Goal: Task Accomplishment & Management: Complete application form

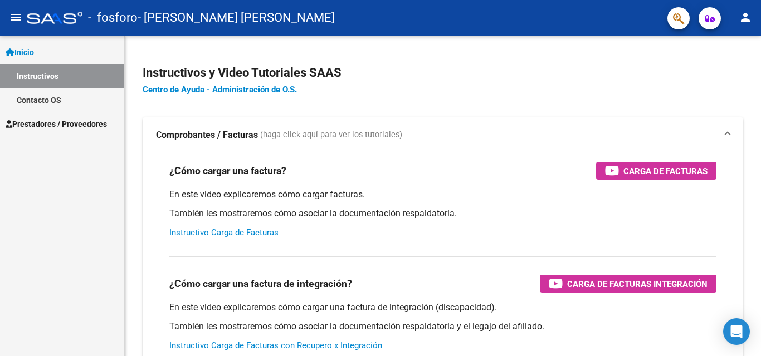
click at [45, 100] on link "Contacto OS" at bounding box center [62, 100] width 124 height 24
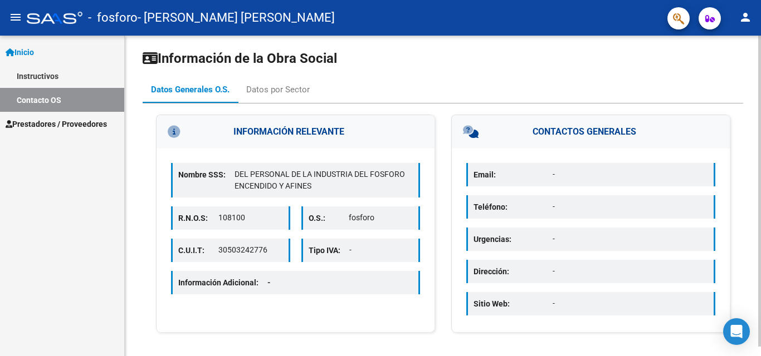
scroll to position [9, 0]
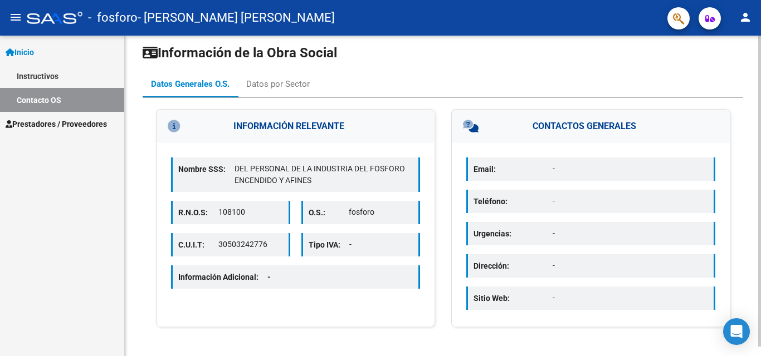
click at [246, 274] on p "Información Adicional: -" at bounding box center [228, 277] width 101 height 12
click at [285, 84] on div "Datos por Sector" at bounding box center [277, 84] width 63 height 12
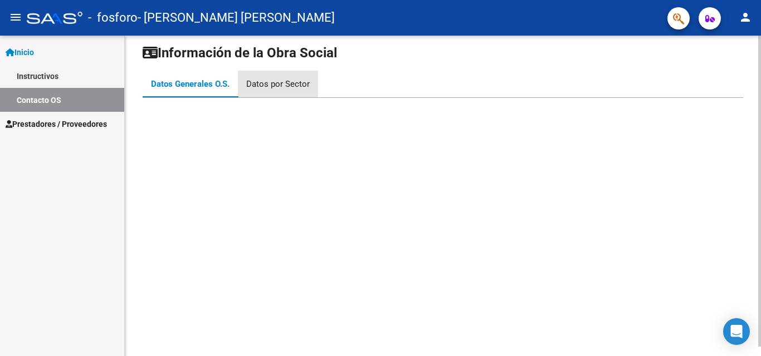
scroll to position [0, 0]
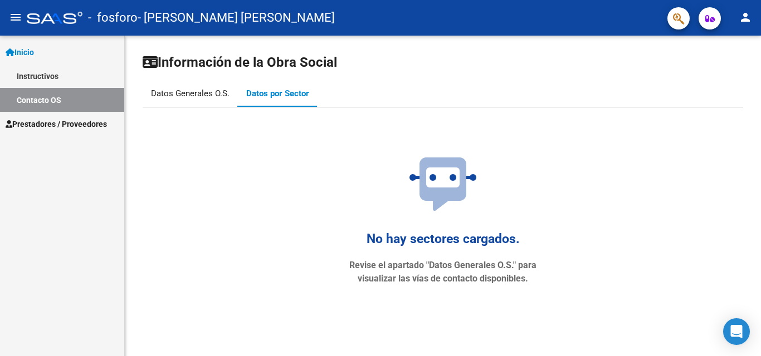
click at [174, 90] on div "Datos Generales O.S." at bounding box center [190, 93] width 79 height 12
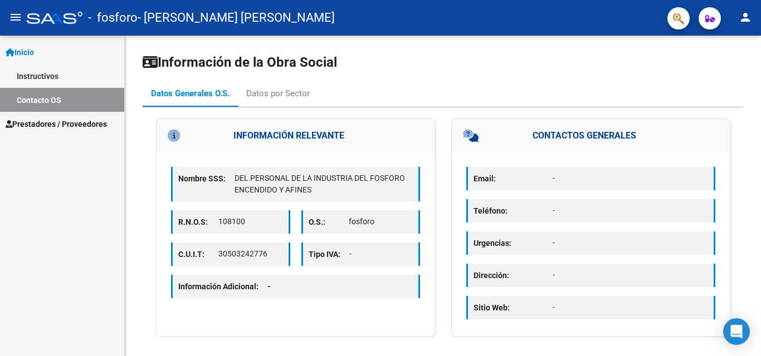
click at [63, 126] on span "Prestadores / Proveedores" at bounding box center [56, 124] width 101 height 12
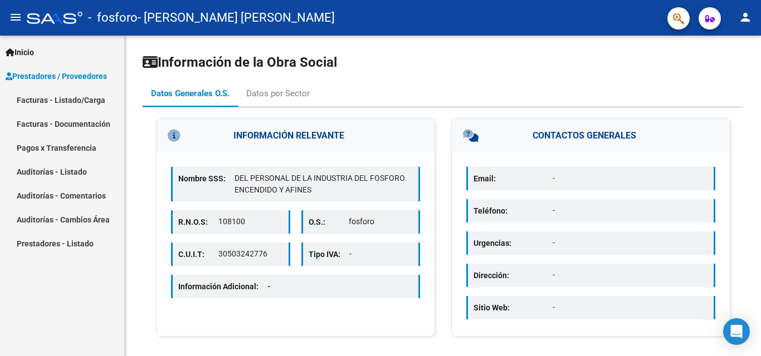
click at [61, 100] on link "Facturas - Listado/Carga" at bounding box center [62, 100] width 124 height 24
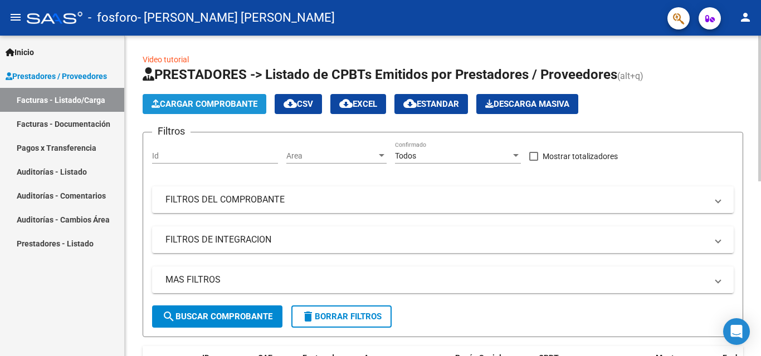
click at [224, 101] on span "Cargar Comprobante" at bounding box center [204, 104] width 106 height 10
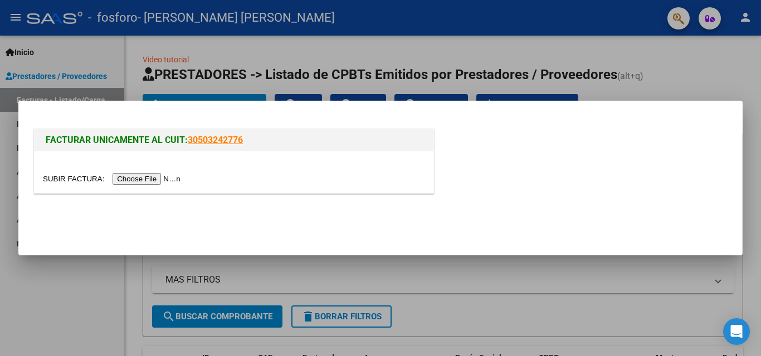
click at [155, 178] on input "file" at bounding box center [113, 179] width 141 height 12
click at [705, 79] on div at bounding box center [380, 178] width 761 height 356
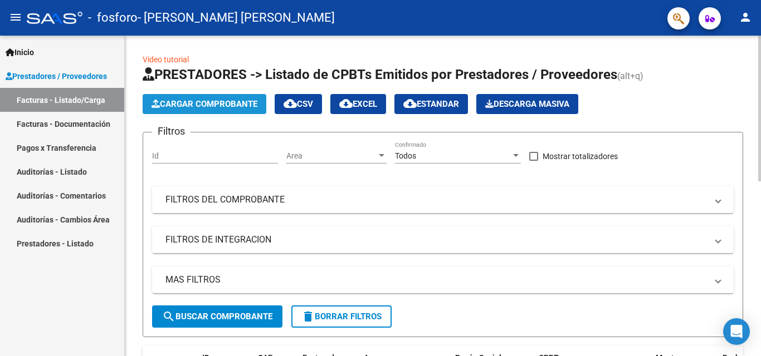
click at [219, 105] on span "Cargar Comprobante" at bounding box center [204, 104] width 106 height 10
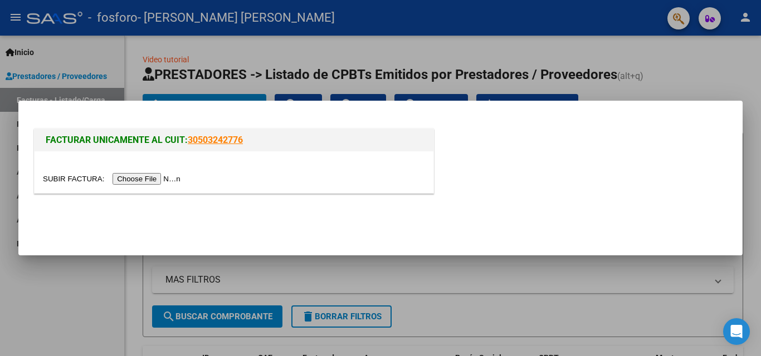
click at [140, 180] on input "file" at bounding box center [113, 179] width 141 height 12
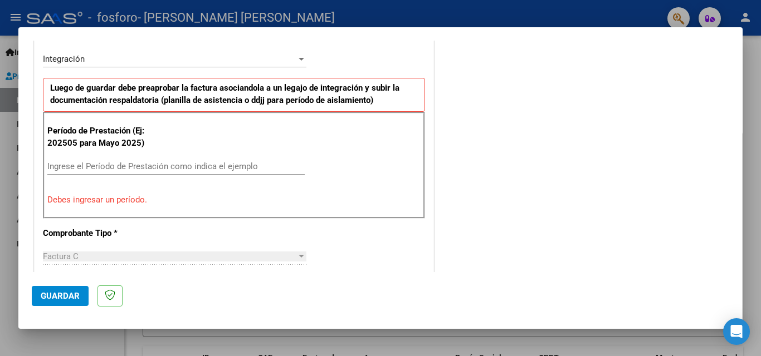
scroll to position [278, 0]
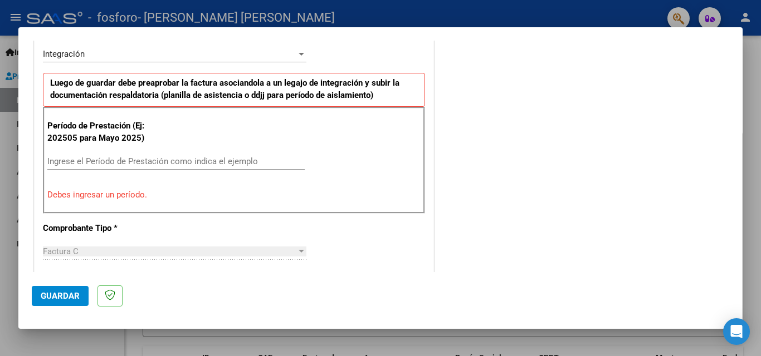
click at [73, 162] on input "Ingrese el Período de Prestación como indica el ejemplo" at bounding box center [175, 161] width 257 height 10
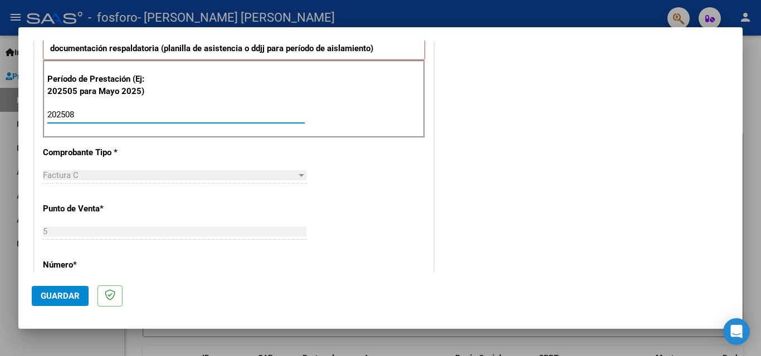
scroll to position [390, 0]
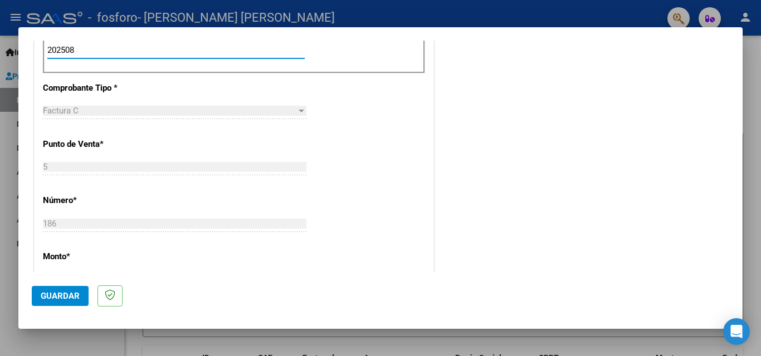
type input "202508"
click at [299, 111] on div at bounding box center [302, 111] width 6 height 3
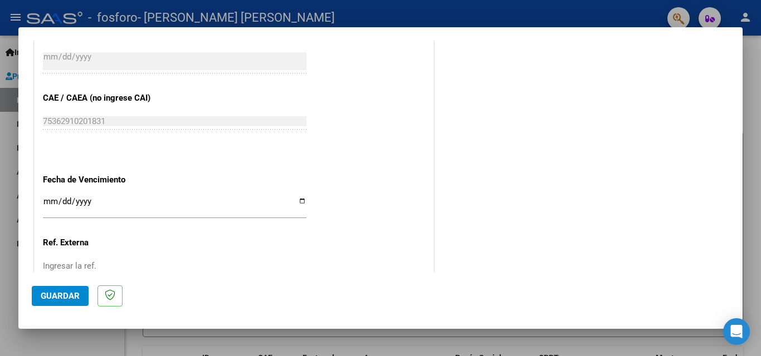
scroll to position [724, 0]
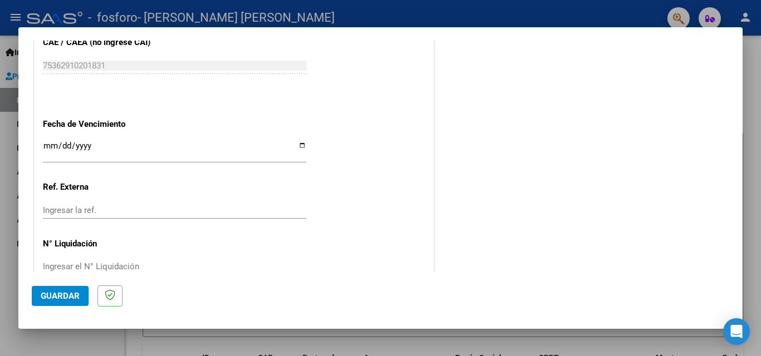
click at [299, 145] on input "Ingresar la fecha" at bounding box center [174, 150] width 263 height 18
click at [257, 144] on input "Ingresar la fecha" at bounding box center [174, 150] width 263 height 18
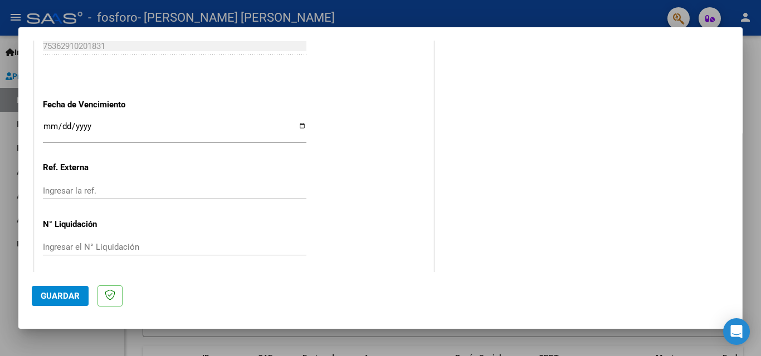
scroll to position [748, 0]
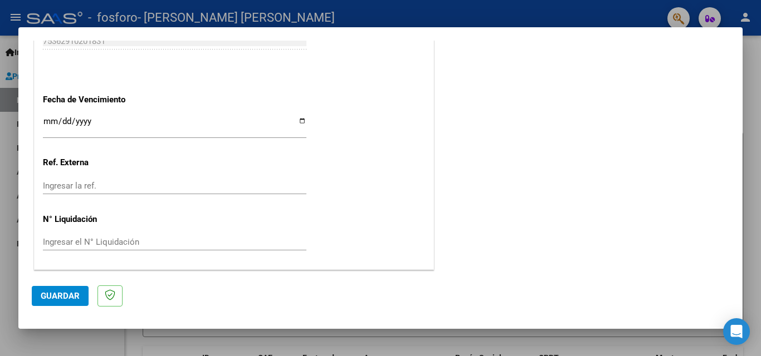
click at [61, 298] on span "Guardar" at bounding box center [60, 296] width 39 height 10
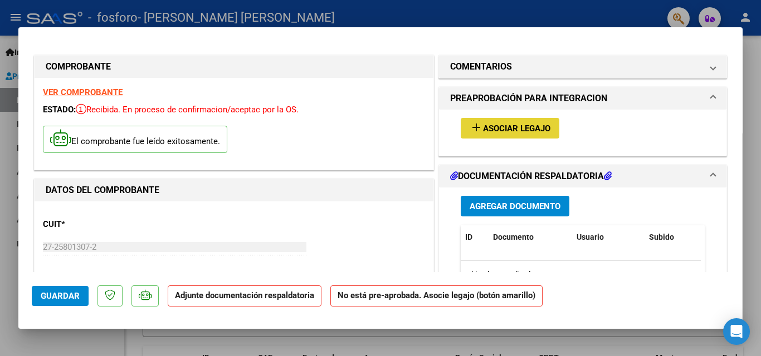
click at [527, 125] on span "Asociar Legajo" at bounding box center [516, 129] width 67 height 10
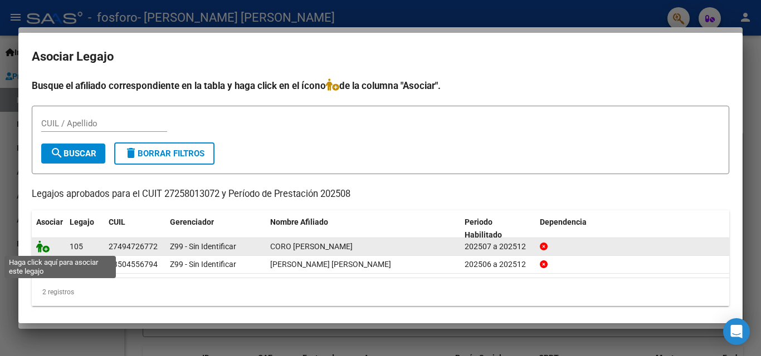
click at [42, 250] on icon at bounding box center [42, 247] width 13 height 12
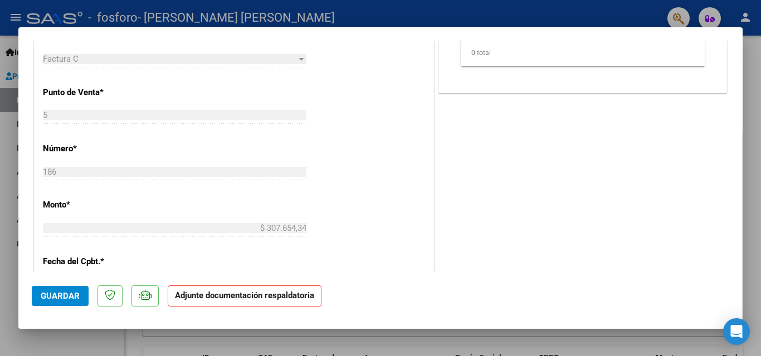
scroll to position [501, 0]
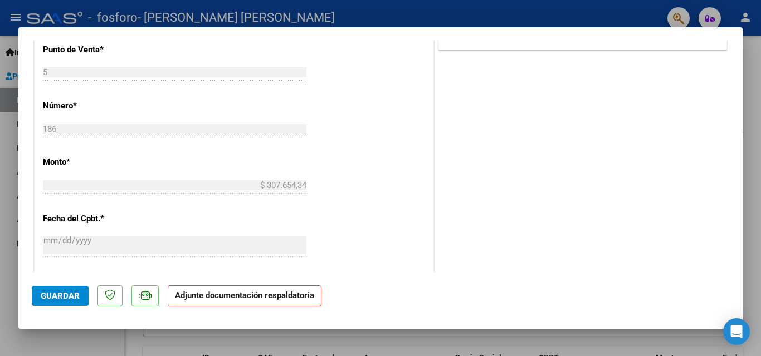
click at [263, 301] on p "Adjunte documentación respaldatoria" at bounding box center [245, 297] width 154 height 22
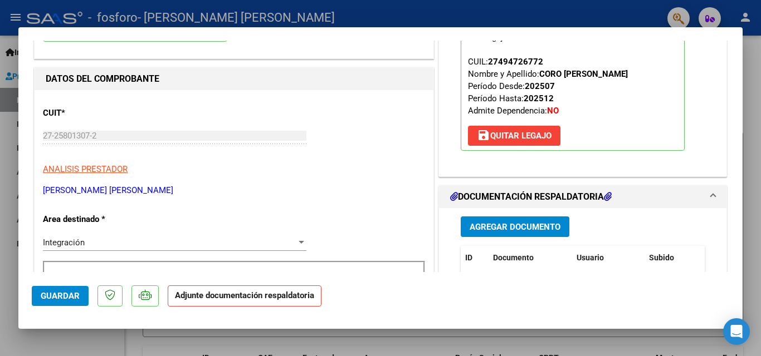
scroll to position [167, 0]
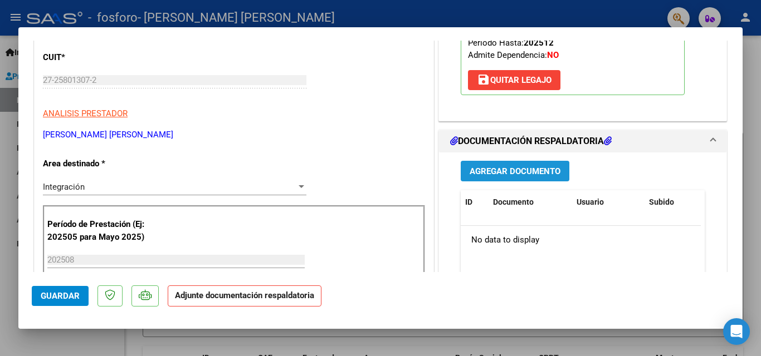
click at [501, 167] on span "Agregar Documento" at bounding box center [514, 172] width 91 height 10
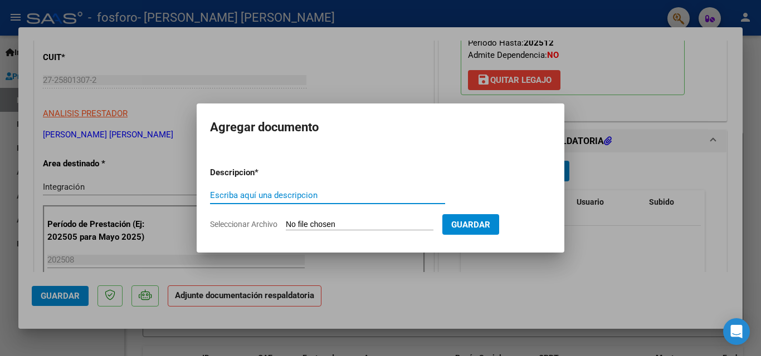
click at [226, 193] on input "Escriba aquí una descripcion" at bounding box center [327, 195] width 235 height 10
type input "Planilla de Asistencia"
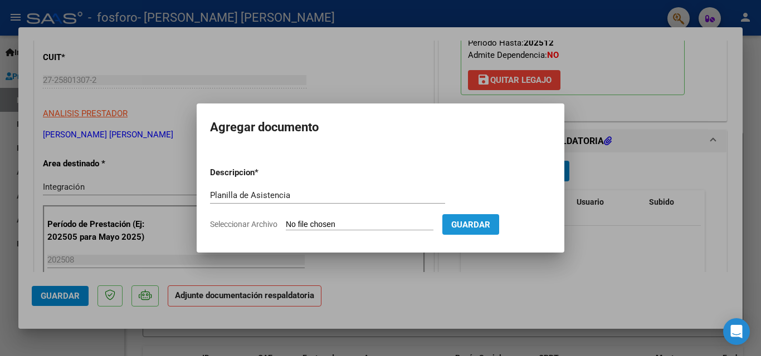
click at [490, 223] on span "Guardar" at bounding box center [470, 225] width 39 height 10
click at [363, 219] on app-file-uploader "Seleccionar Archivo" at bounding box center [326, 224] width 232 height 10
click at [320, 222] on input "Seleccionar Archivo" at bounding box center [360, 225] width 148 height 11
type input "C:\fakepath\20250907_115609.jpg"
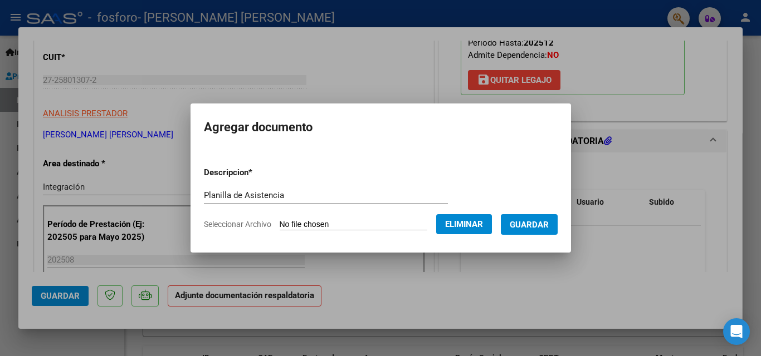
click at [545, 224] on span "Guardar" at bounding box center [529, 225] width 39 height 10
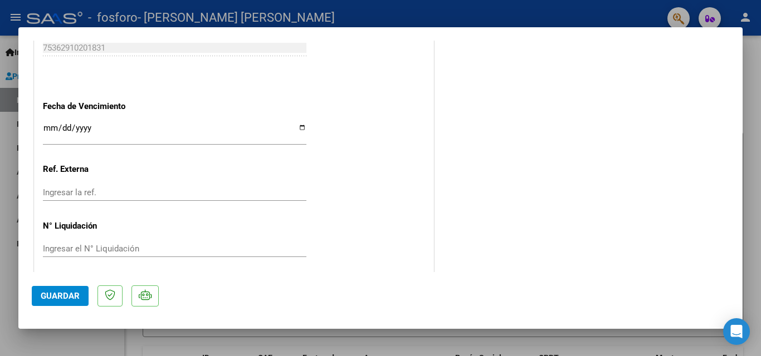
scroll to position [765, 0]
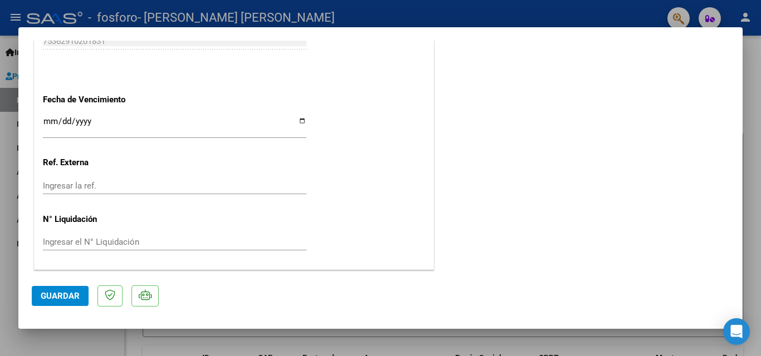
click at [72, 299] on span "Guardar" at bounding box center [60, 296] width 39 height 10
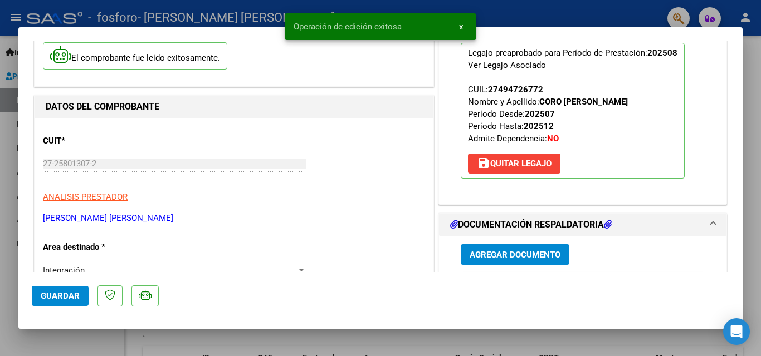
scroll to position [0, 0]
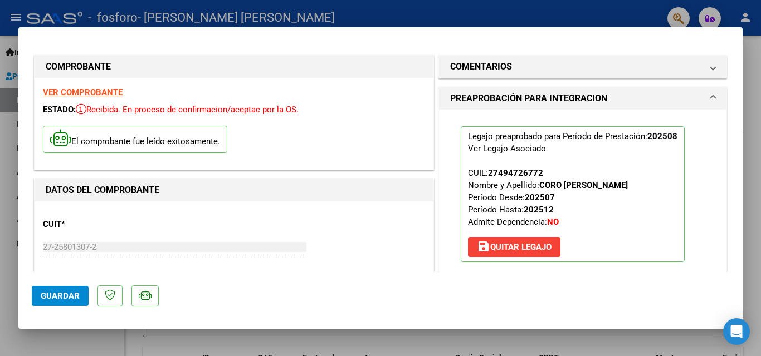
click at [628, 13] on div at bounding box center [380, 178] width 761 height 356
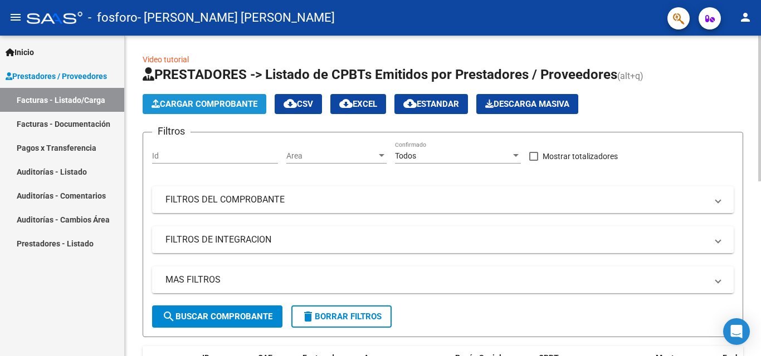
click at [224, 104] on span "Cargar Comprobante" at bounding box center [204, 104] width 106 height 10
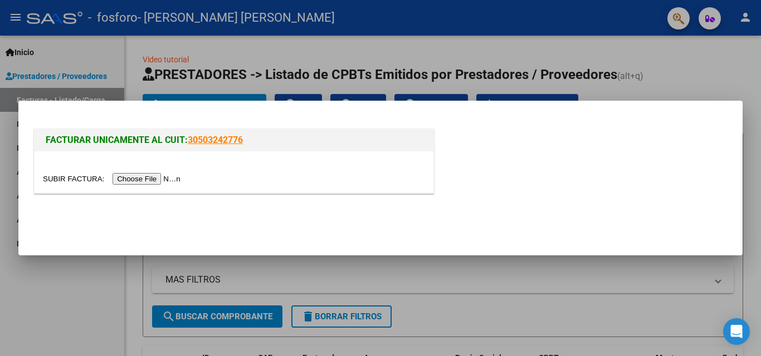
click at [163, 179] on input "file" at bounding box center [113, 179] width 141 height 12
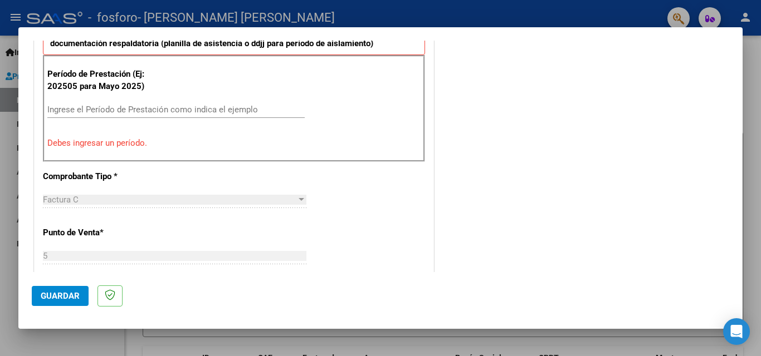
scroll to position [334, 0]
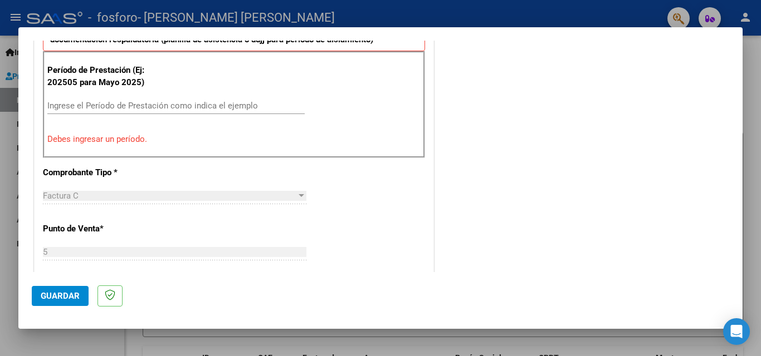
click at [74, 105] on input "Ingrese el Período de Prestación como indica el ejemplo" at bounding box center [175, 106] width 257 height 10
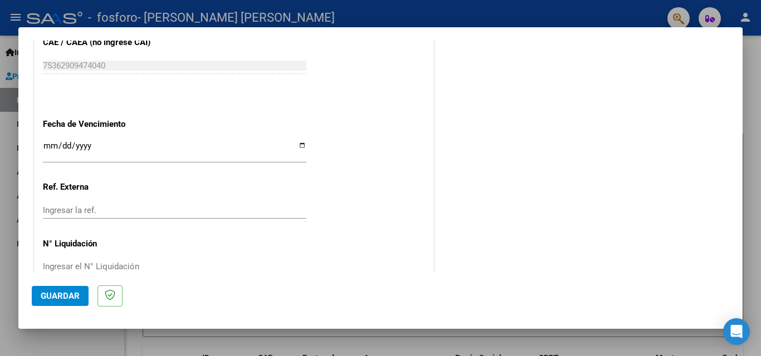
scroll to position [748, 0]
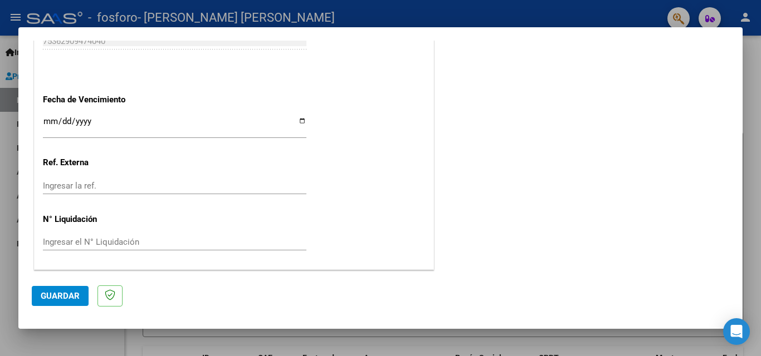
type input "202508"
click at [62, 296] on span "Guardar" at bounding box center [60, 296] width 39 height 10
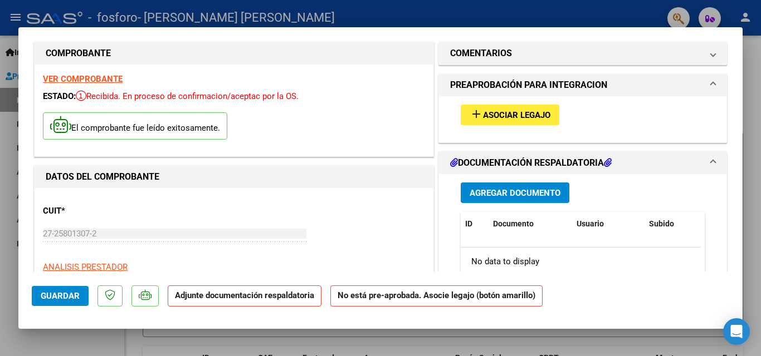
scroll to position [12, 0]
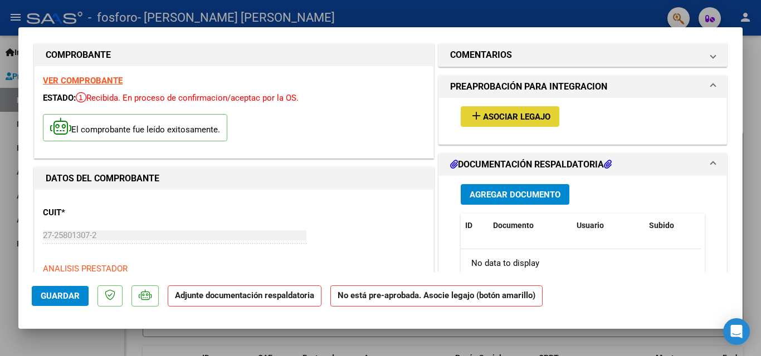
click at [530, 117] on span "Asociar Legajo" at bounding box center [516, 117] width 67 height 10
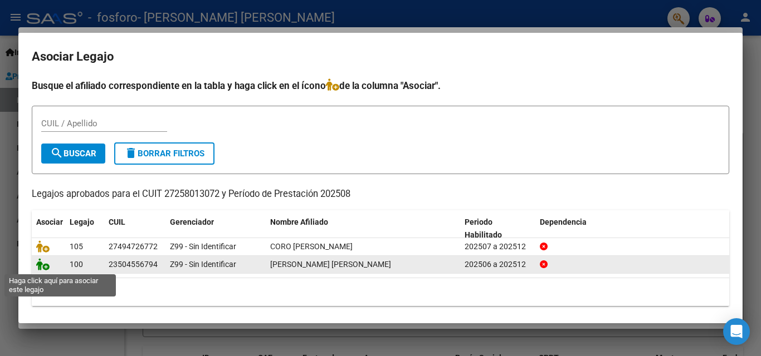
click at [44, 268] on icon at bounding box center [42, 264] width 13 height 12
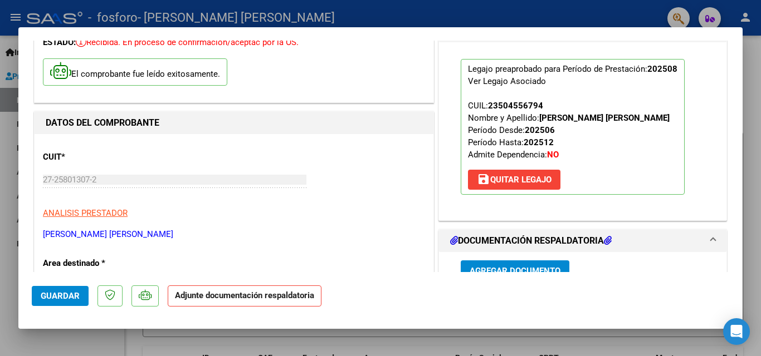
scroll to position [123, 0]
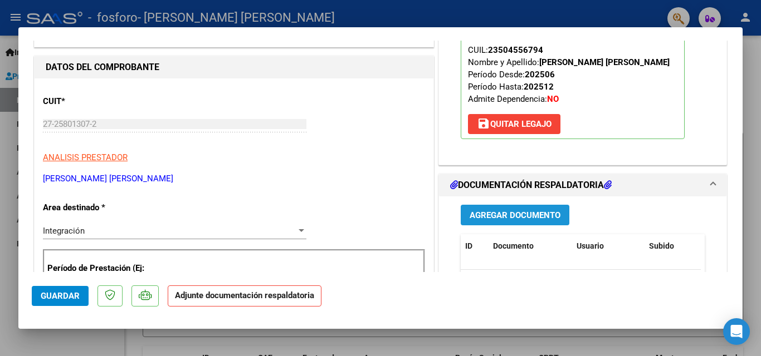
click at [516, 218] on span "Agregar Documento" at bounding box center [514, 216] width 91 height 10
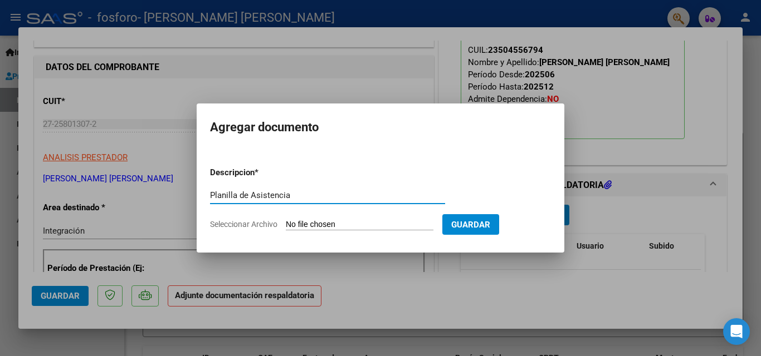
type input "Planilla de Asistencia"
click at [299, 218] on form "Descripcion * Planilla de Asistencia Escriba aquí una descripcion Seleccionar A…" at bounding box center [380, 198] width 341 height 81
click at [310, 224] on input "Seleccionar Archivo" at bounding box center [360, 225] width 148 height 11
type input "C:\fakepath\20250907_120012.jpg"
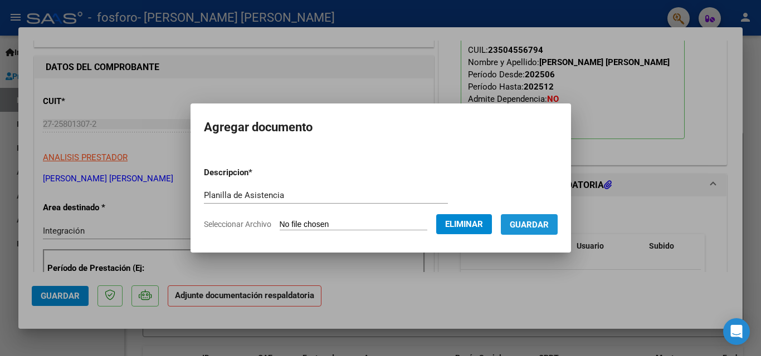
click at [547, 226] on span "Guardar" at bounding box center [529, 225] width 39 height 10
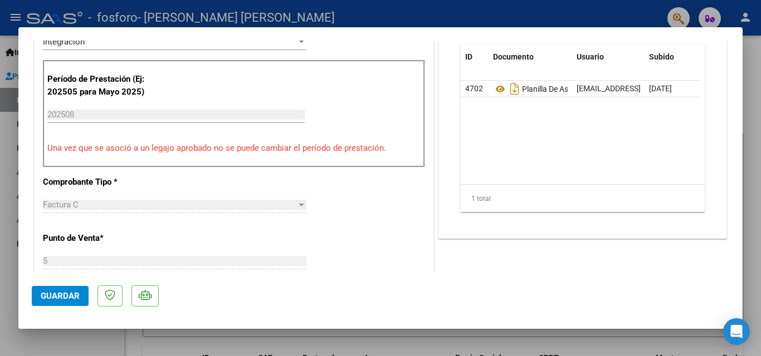
scroll to position [346, 0]
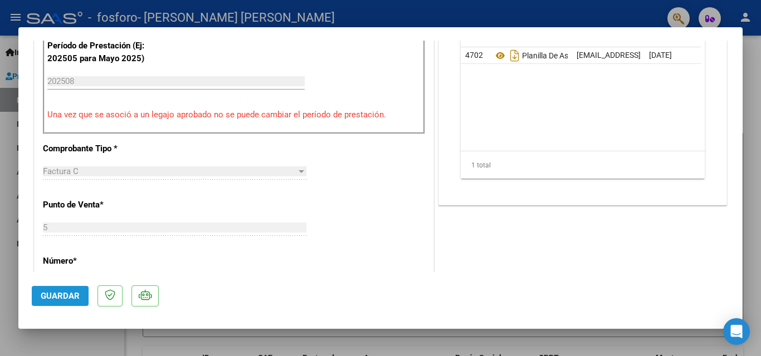
click at [71, 300] on span "Guardar" at bounding box center [60, 296] width 39 height 10
